Goal: Information Seeking & Learning: Find specific page/section

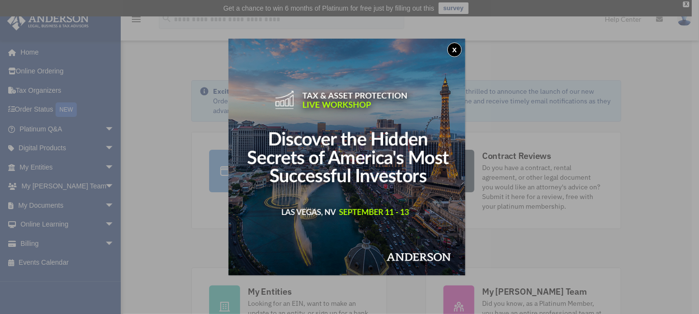
click at [50, 164] on div "x" at bounding box center [349, 157] width 699 height 314
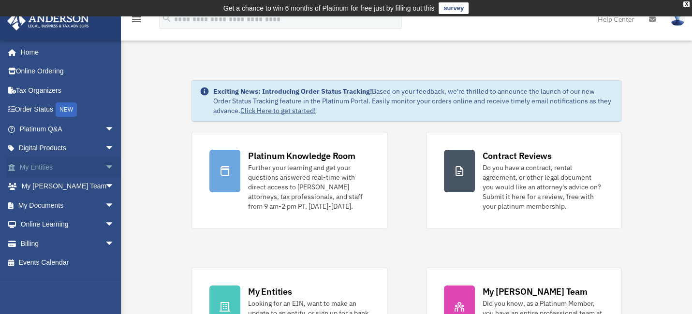
click at [105, 165] on span "arrow_drop_down" at bounding box center [114, 168] width 19 height 20
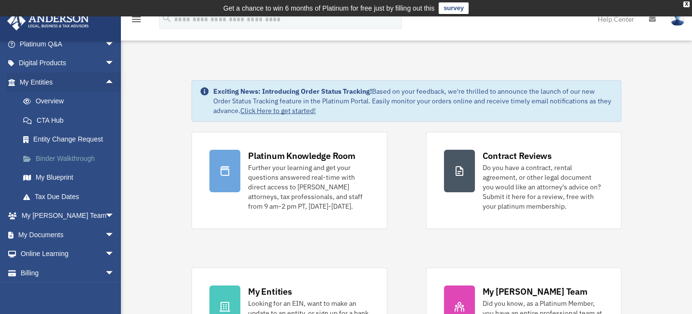
scroll to position [97, 0]
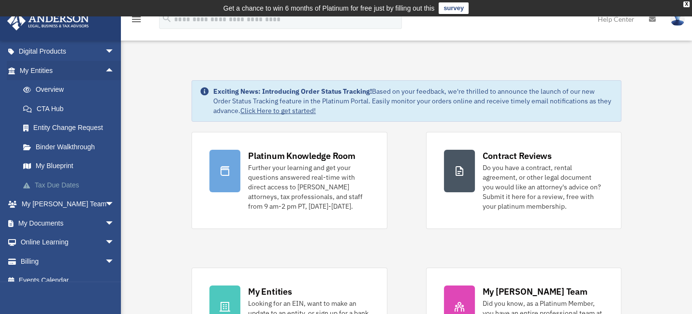
click at [69, 183] on link "Tax Due Dates" at bounding box center [72, 184] width 116 height 19
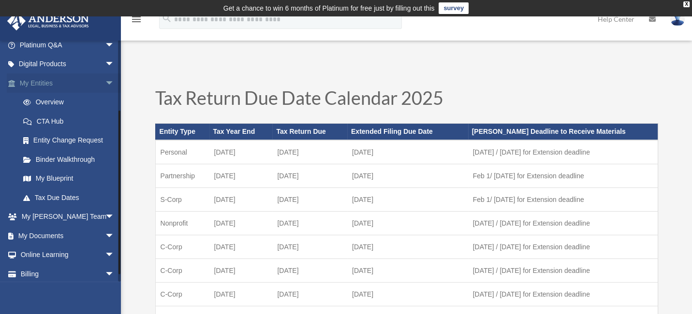
scroll to position [97, 0]
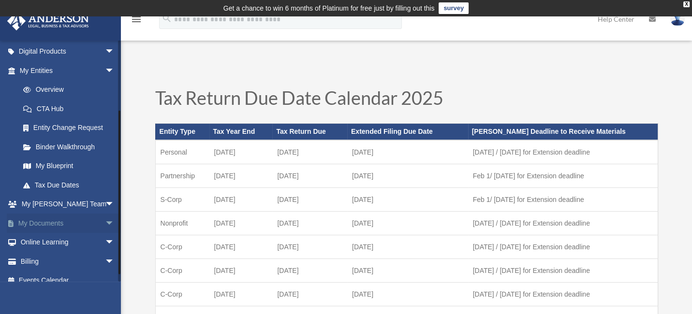
click at [56, 223] on link "My Documents arrow_drop_down" at bounding box center [68, 223] width 122 height 19
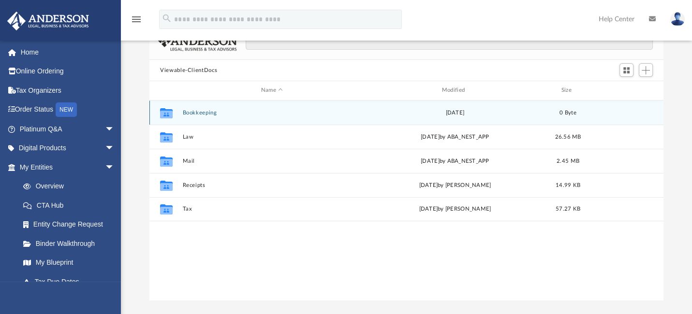
scroll to position [97, 0]
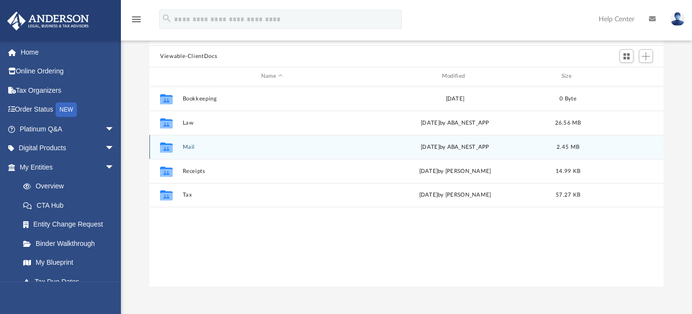
click at [190, 145] on button "Mail" at bounding box center [272, 147] width 179 height 6
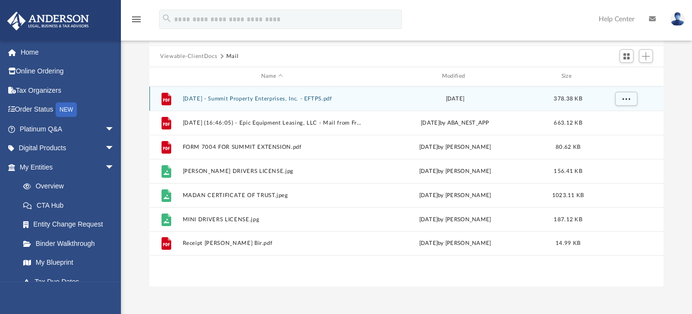
click at [260, 98] on button "2024-04-15 - Summit Property Enterprises, Inc. - EFTPS.pdf" at bounding box center [272, 99] width 179 height 6
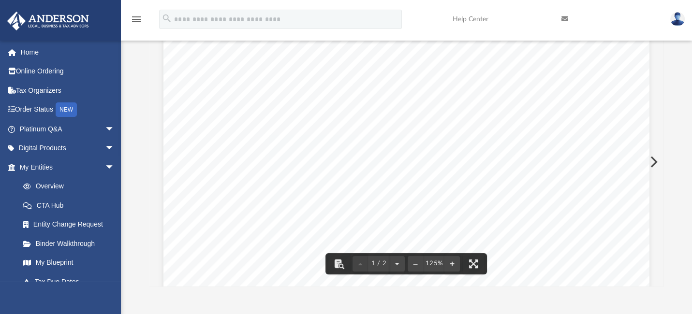
scroll to position [0, 0]
click at [674, 17] on img at bounding box center [677, 19] width 15 height 14
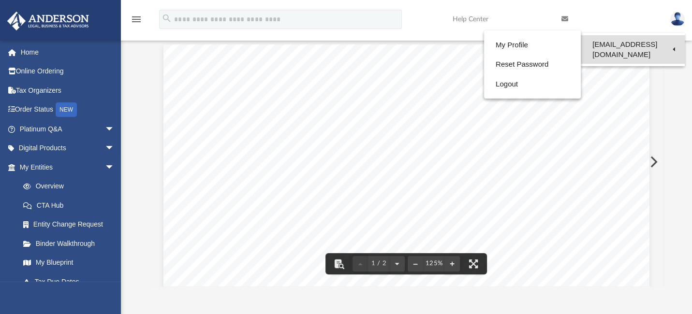
click at [626, 46] on link "[EMAIL_ADDRESS][DOMAIN_NAME]" at bounding box center [632, 49] width 104 height 29
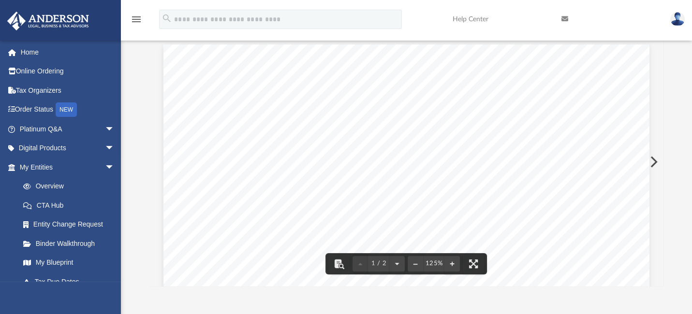
click at [682, 15] on img at bounding box center [677, 19] width 15 height 14
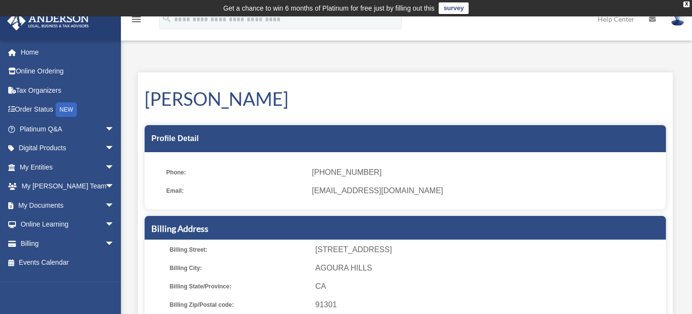
click at [677, 21] on img at bounding box center [677, 19] width 15 height 14
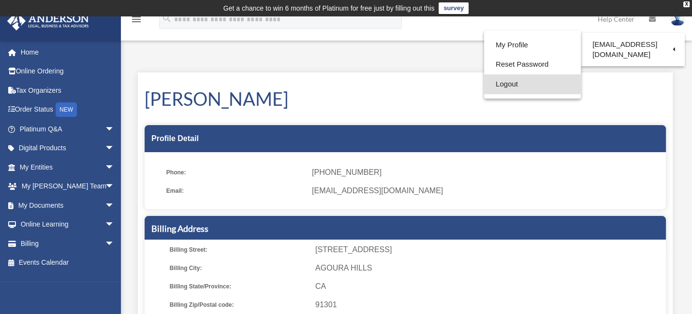
click at [511, 82] on link "Logout" at bounding box center [532, 84] width 97 height 20
